Goal: Task Accomplishment & Management: Use online tool/utility

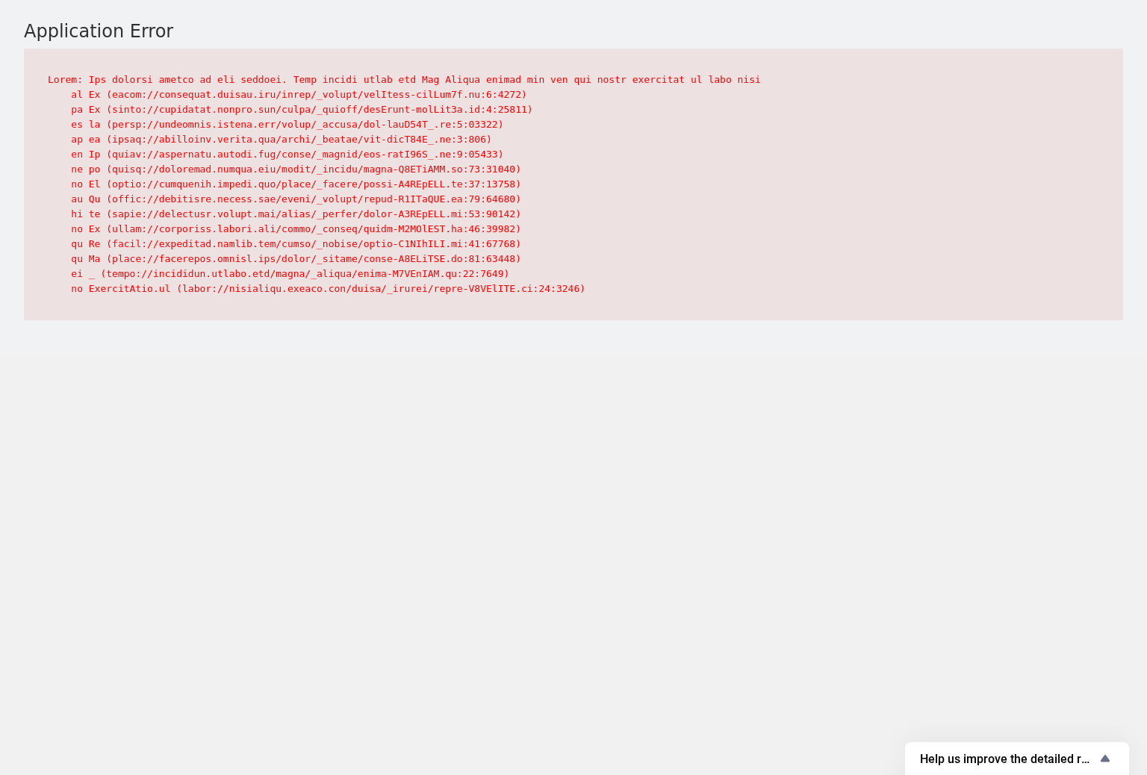
click at [296, 414] on body "Application Error Help us improve the detailed report for A/B campaigns Help us…" at bounding box center [573, 387] width 1147 height 775
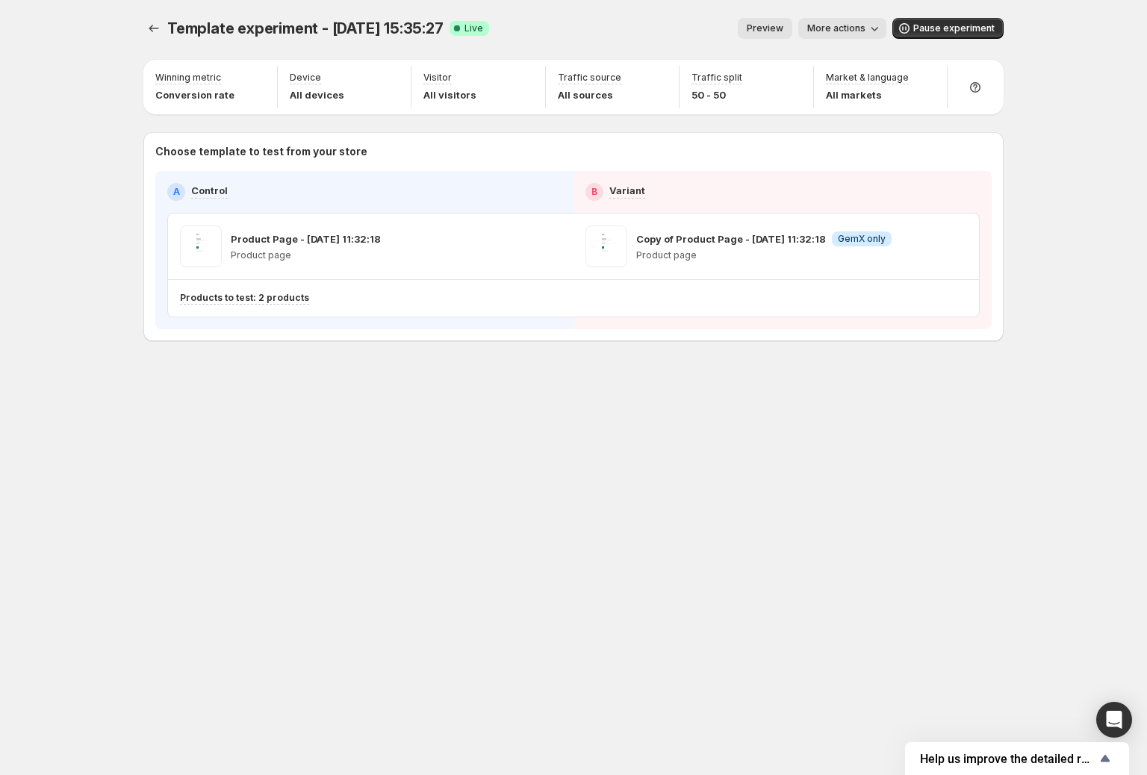
click at [853, 18] on button "More actions" at bounding box center [842, 28] width 88 height 21
click at [844, 52] on span "View analytic" at bounding box center [911, 59] width 156 height 15
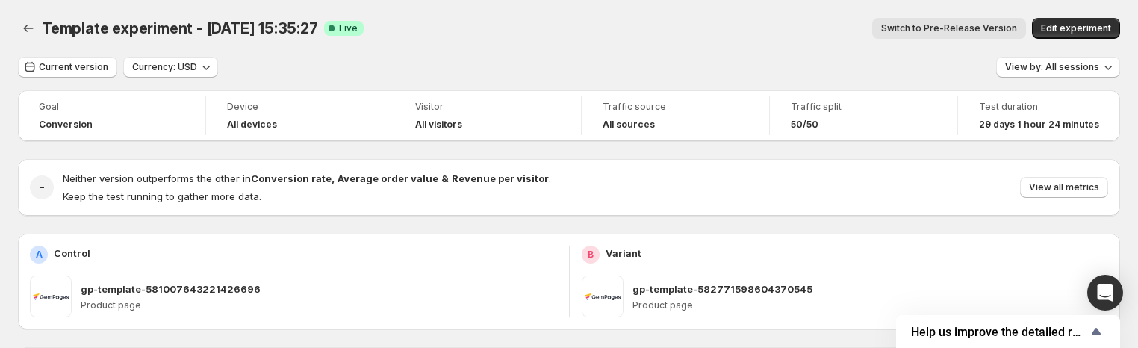
click at [641, 70] on div "Current version Currency: USD View by: All sessions" at bounding box center [569, 68] width 1102 height 22
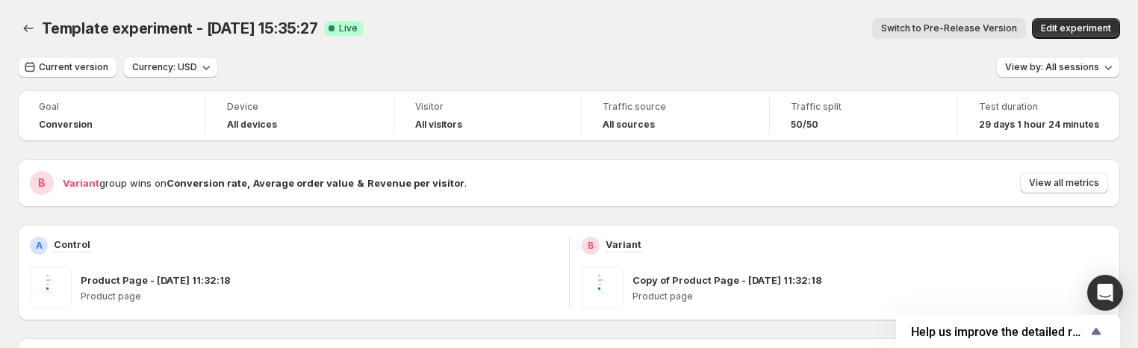
click at [977, 29] on span "Switch to Pre-Release Version" at bounding box center [949, 28] width 136 height 12
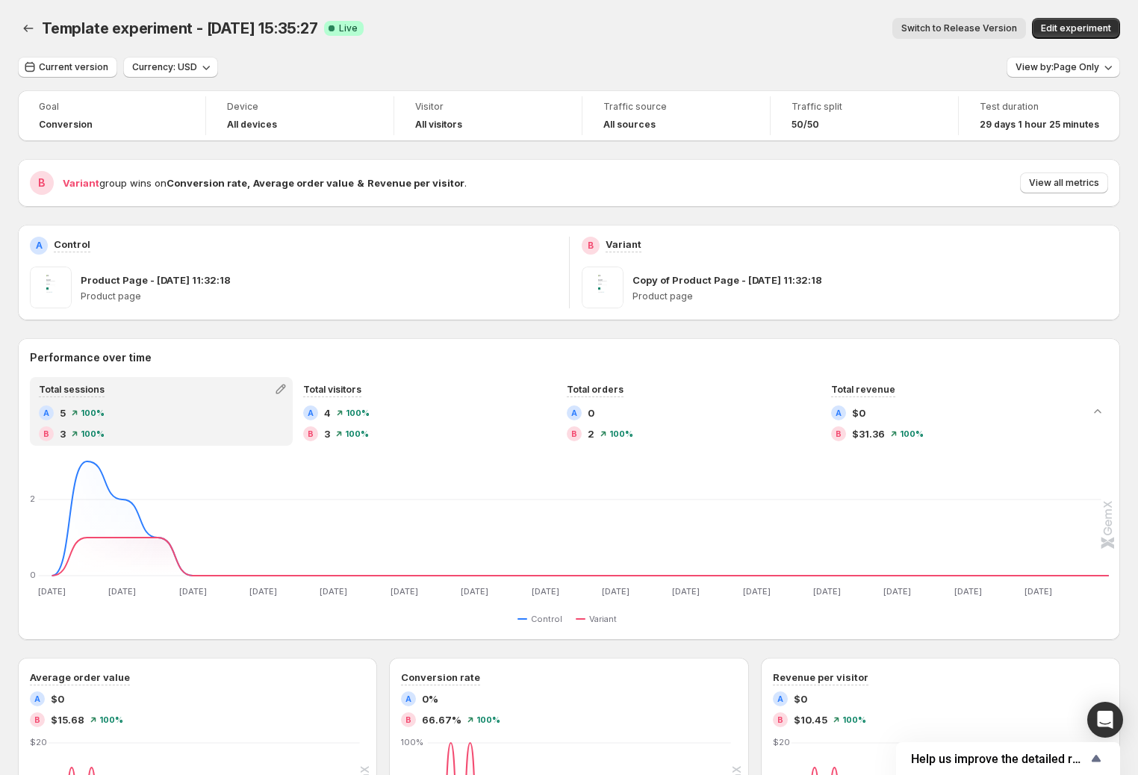
click at [963, 29] on span "Switch to Release Version" at bounding box center [959, 28] width 116 height 12
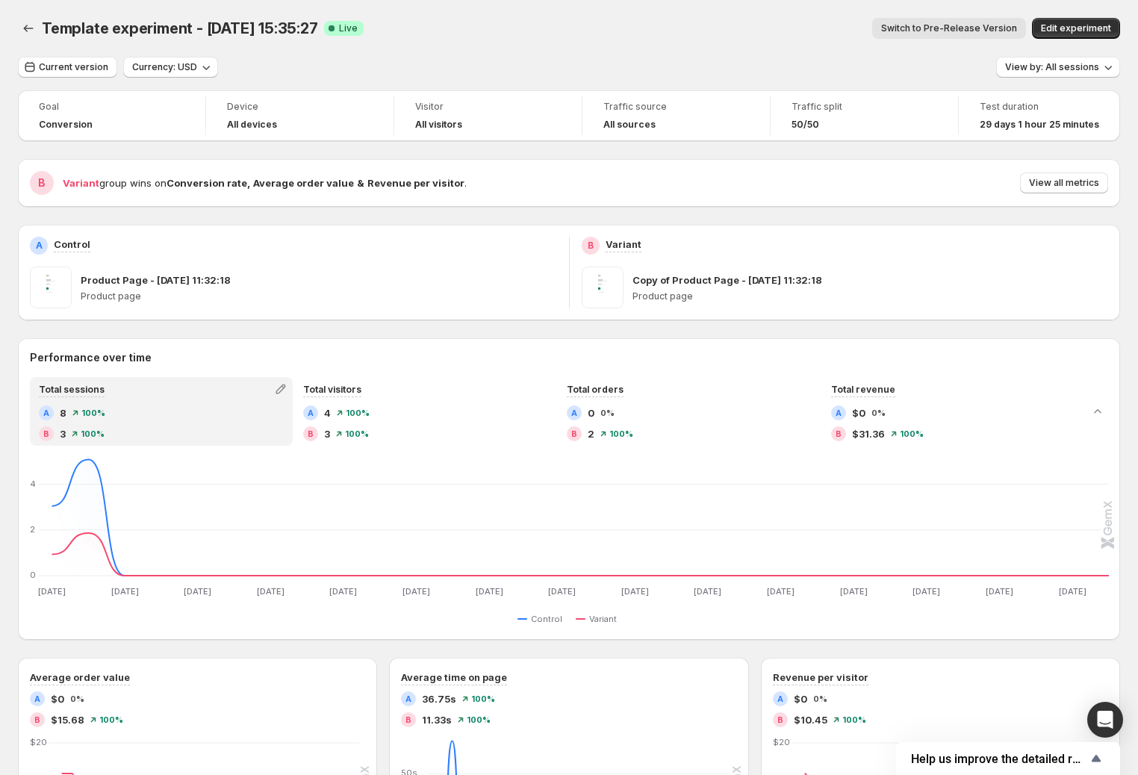
click at [963, 29] on span "Switch to Pre-Release Version" at bounding box center [949, 28] width 136 height 12
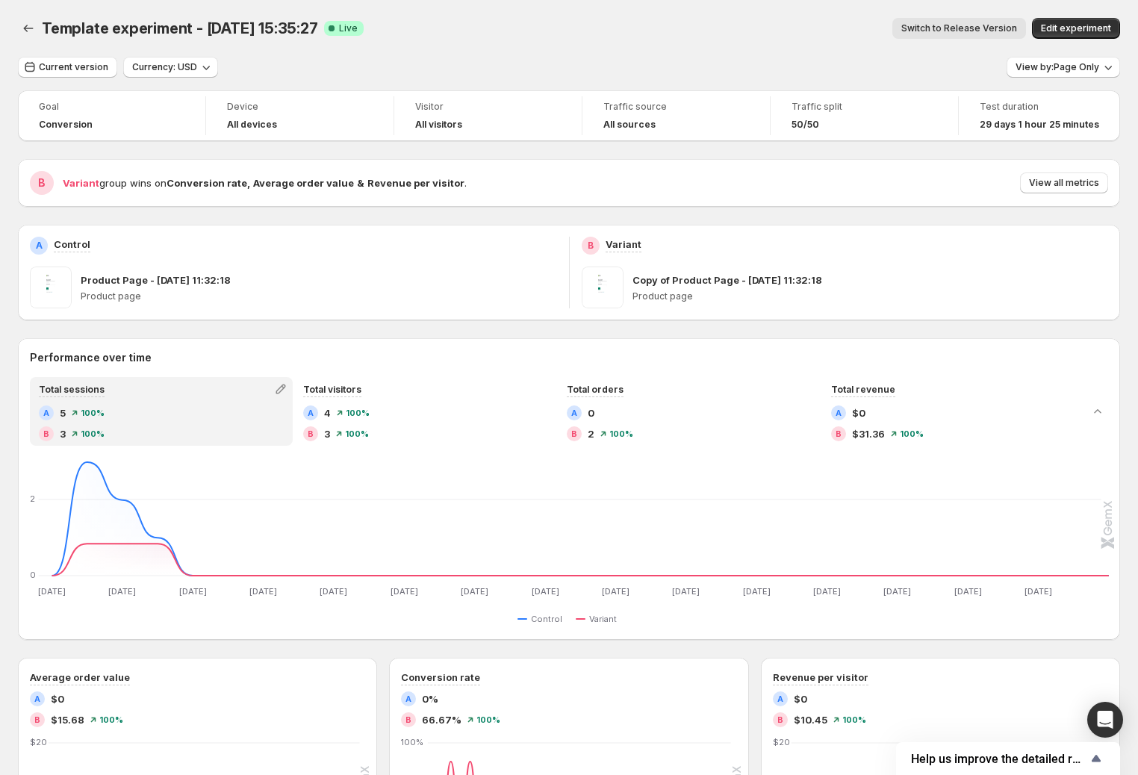
click at [963, 29] on span "Switch to Release Version" at bounding box center [959, 28] width 116 height 12
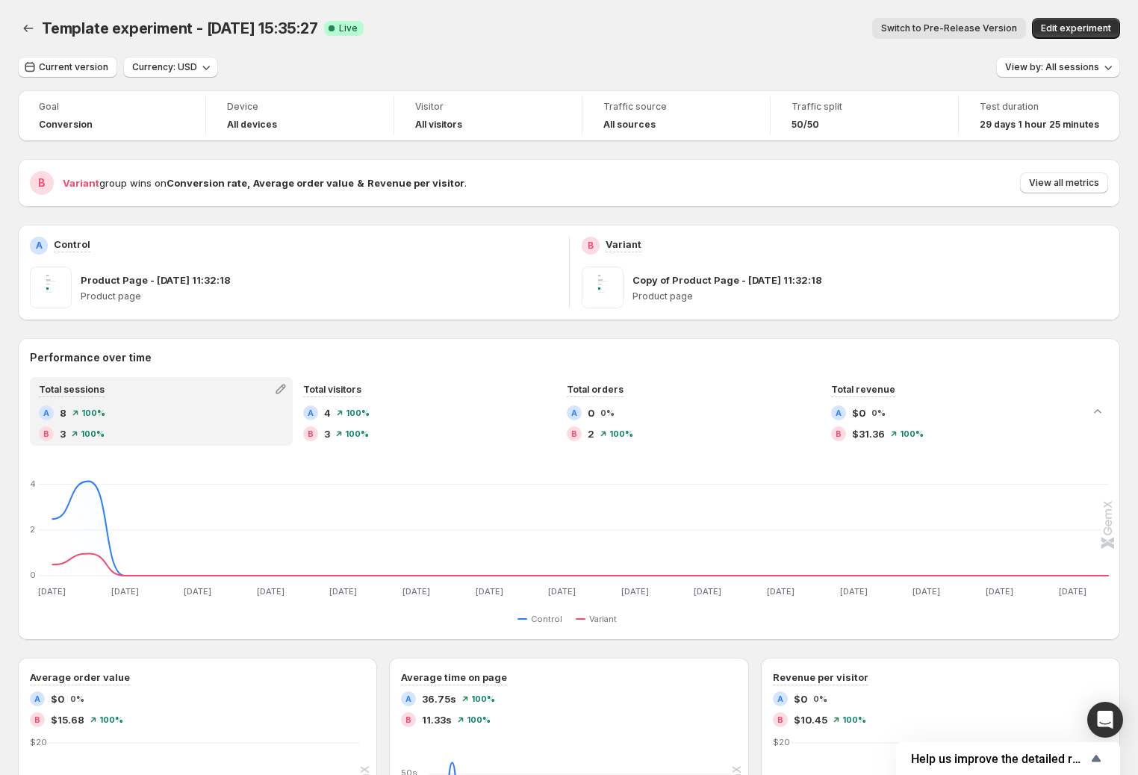
click at [963, 29] on span "Switch to Pre-Release Version" at bounding box center [949, 28] width 136 height 12
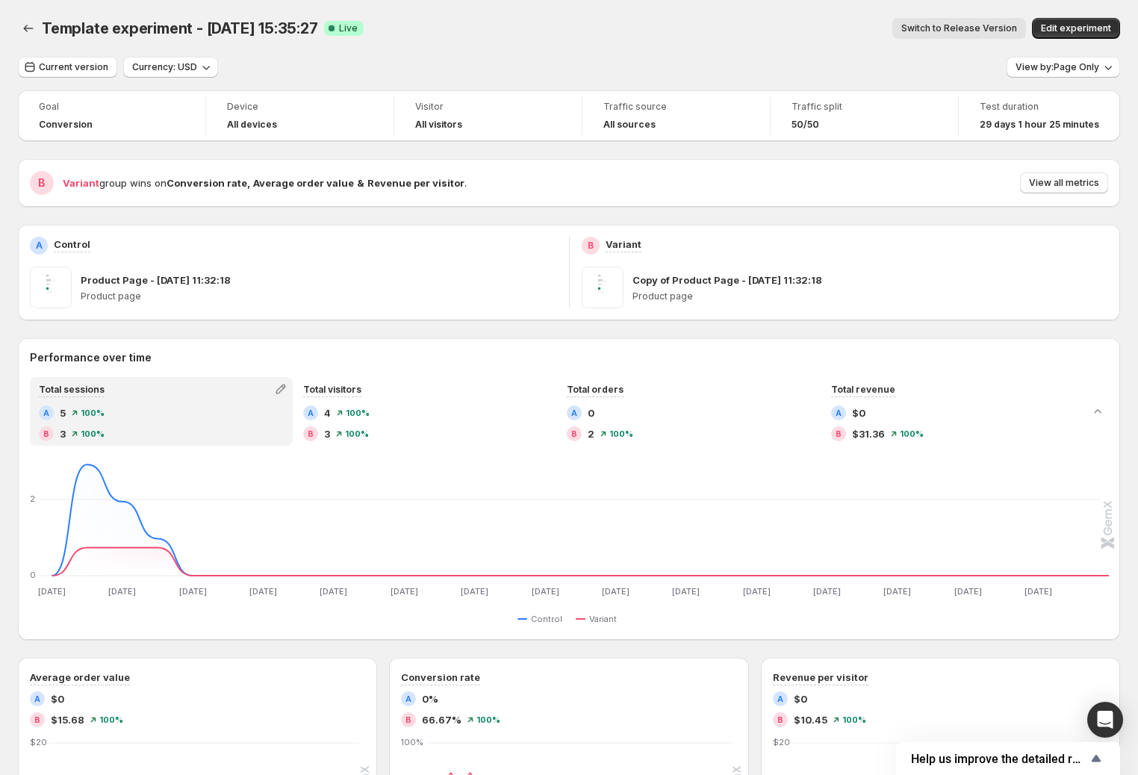
click at [963, 29] on span "Switch to Release Version" at bounding box center [959, 28] width 116 height 12
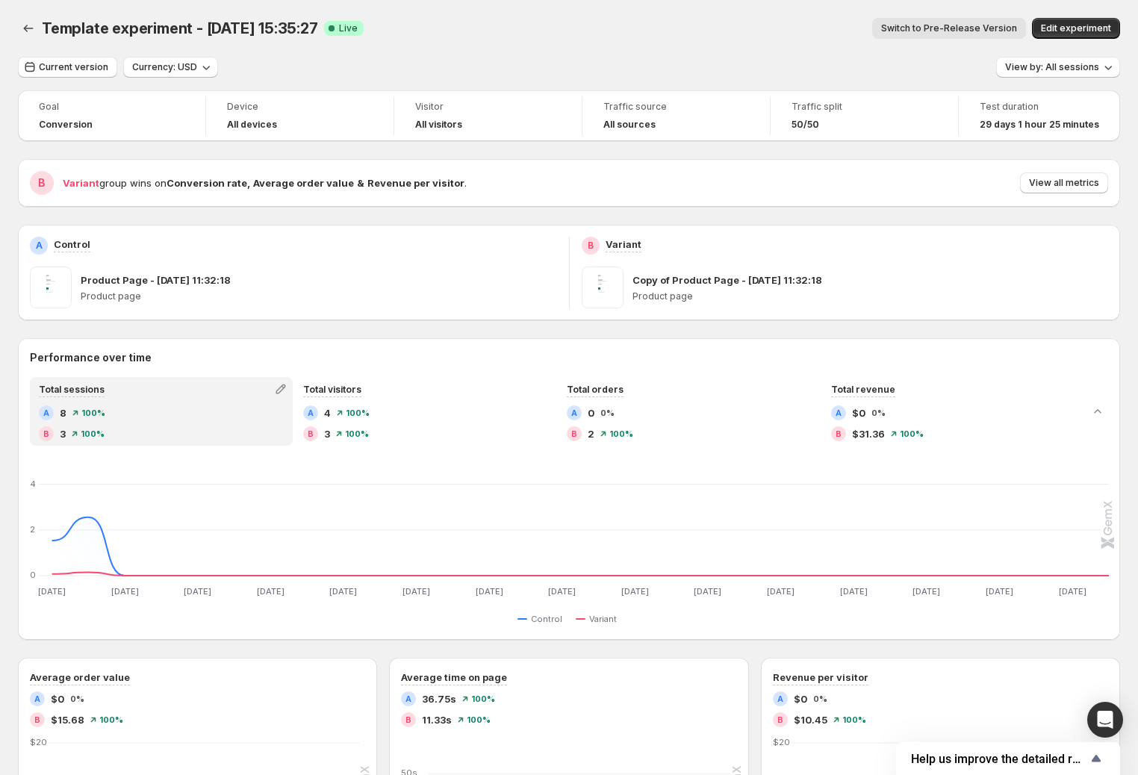
click at [963, 29] on span "Switch to Pre-Release Version" at bounding box center [949, 28] width 136 height 12
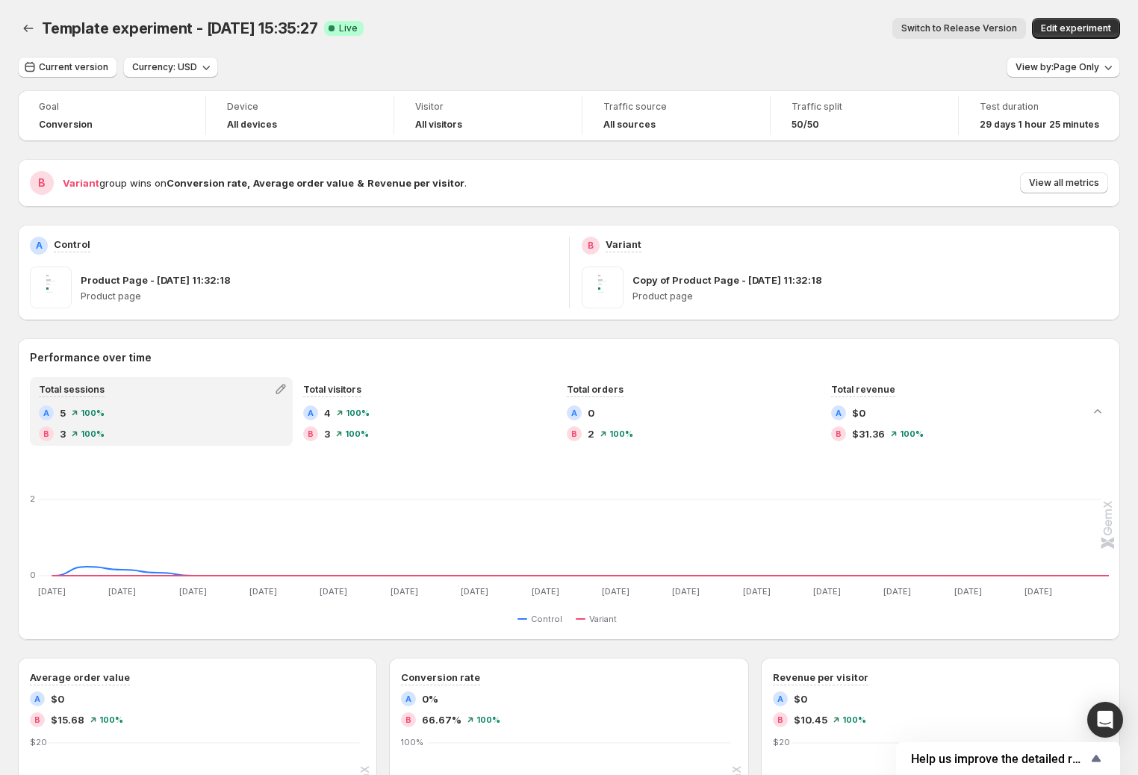
click at [963, 29] on div "Switch to Release Version More actions Switch to Release Version Edit experiment" at bounding box center [748, 28] width 744 height 21
click at [963, 29] on span "Switch to Release Version" at bounding box center [959, 28] width 116 height 12
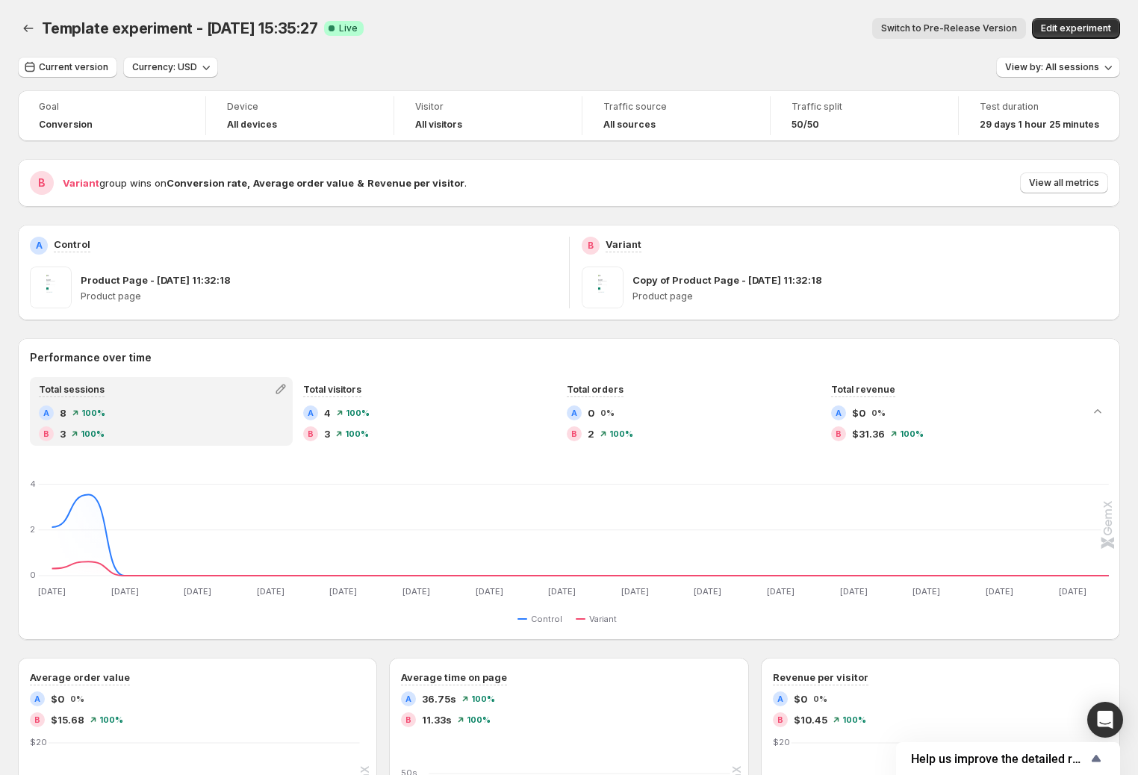
click at [963, 29] on span "Switch to Pre-Release Version" at bounding box center [949, 28] width 136 height 12
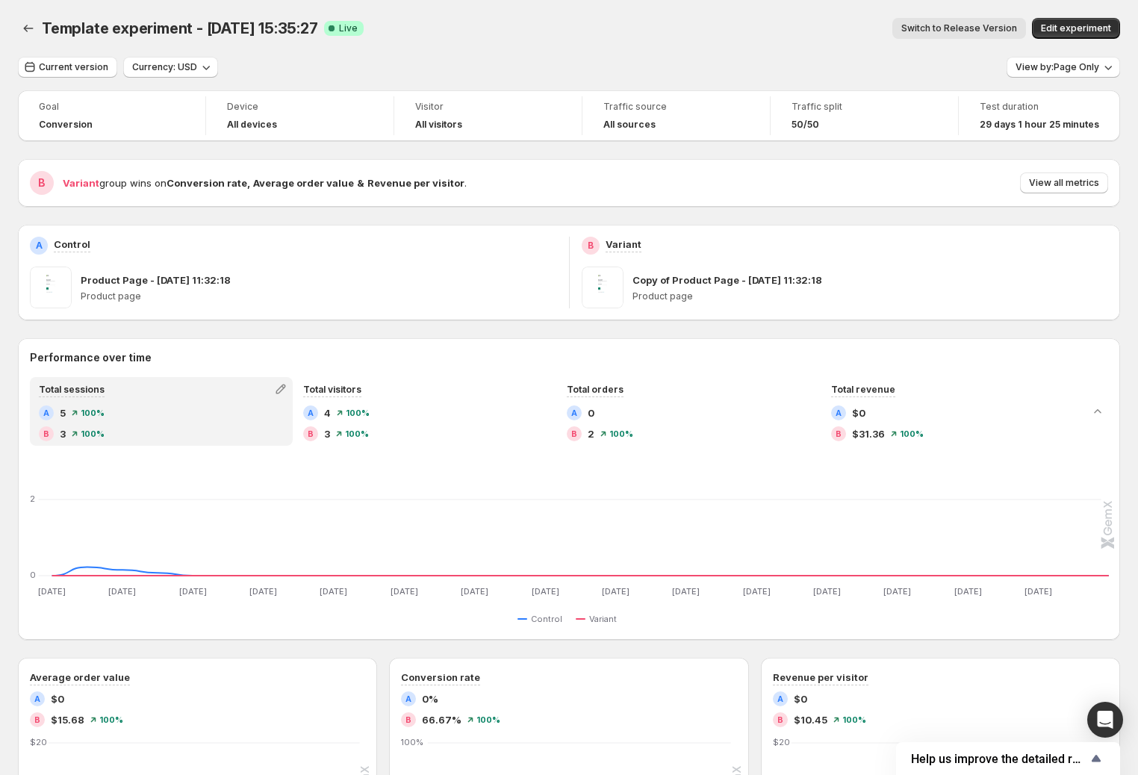
click at [963, 29] on div "Switch to Release Version More actions Switch to Release Version Edit experiment" at bounding box center [748, 28] width 744 height 21
